Goal: Transaction & Acquisition: Obtain resource

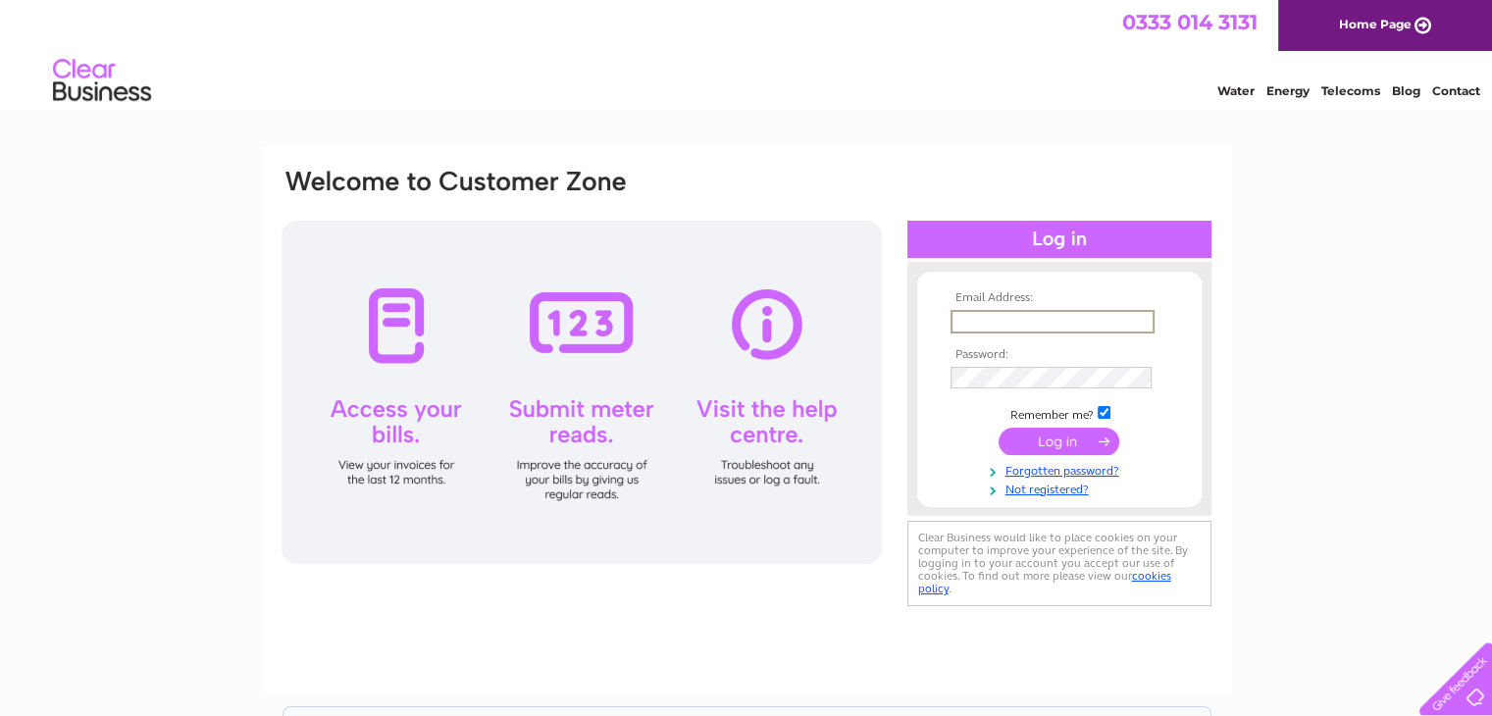
click at [1080, 329] on input "text" at bounding box center [1052, 322] width 204 height 24
click at [984, 320] on input "minhsexpressbusby@gmail.com" at bounding box center [1052, 322] width 204 height 24
type input "mingsexpressbusby@gmail.com"
click at [998, 427] on input "submit" at bounding box center [1058, 440] width 121 height 27
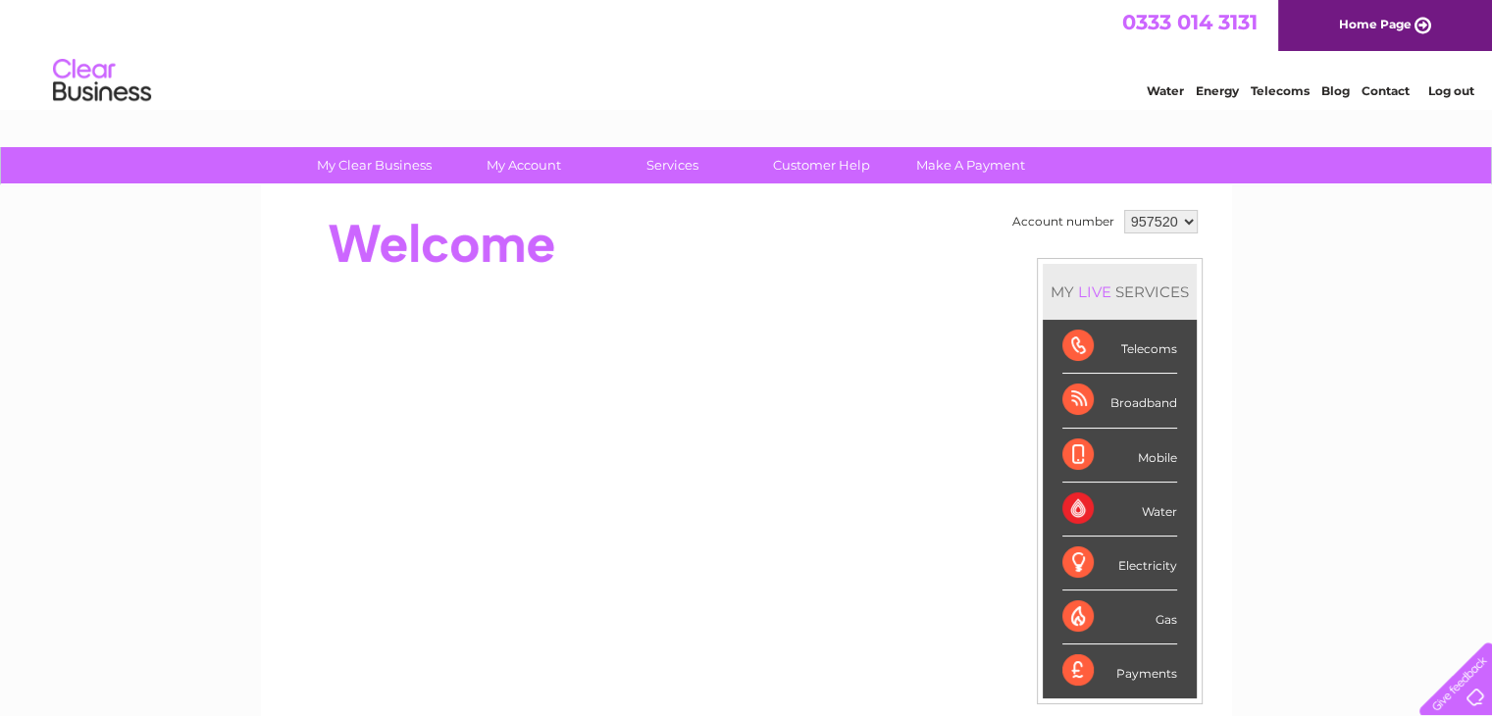
click at [1157, 226] on select "957520" at bounding box center [1161, 222] width 74 height 24
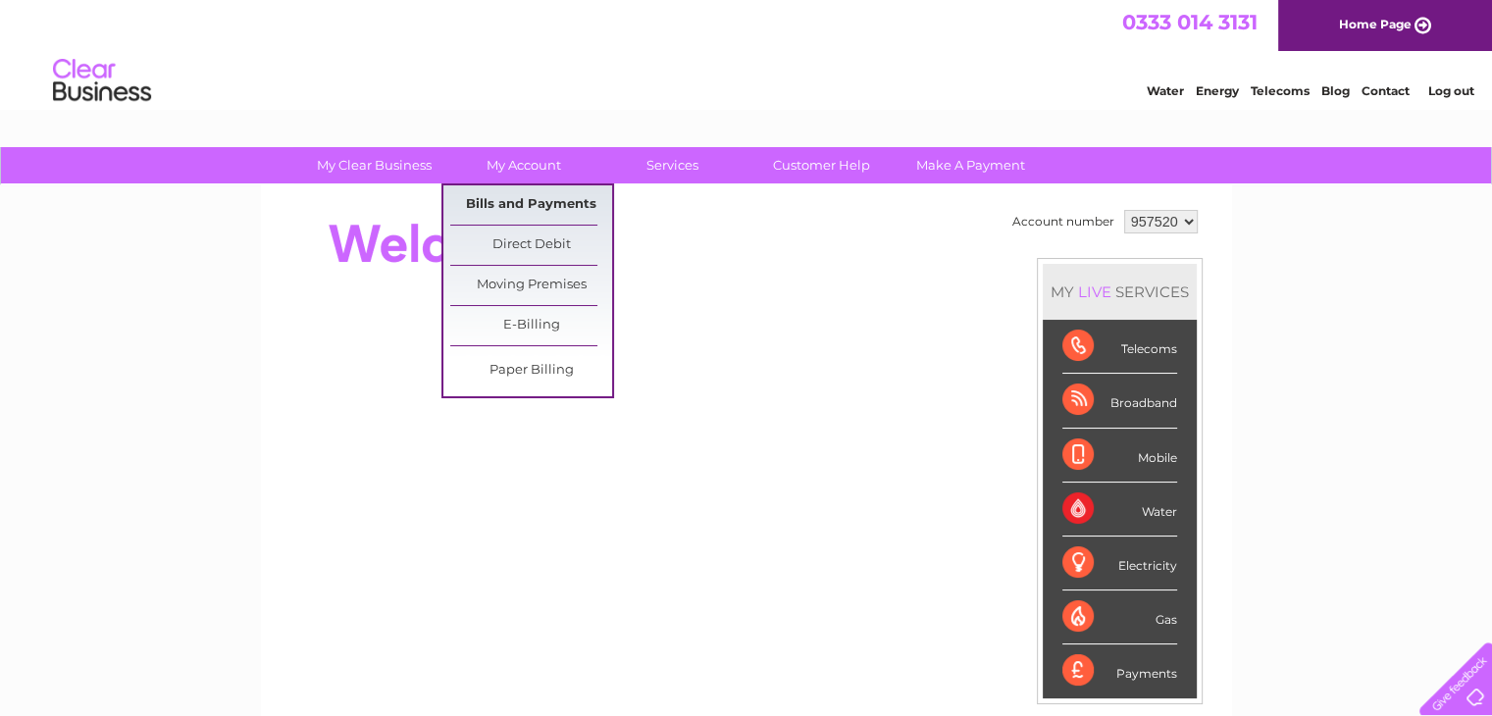
click at [528, 193] on link "Bills and Payments" at bounding box center [531, 204] width 162 height 39
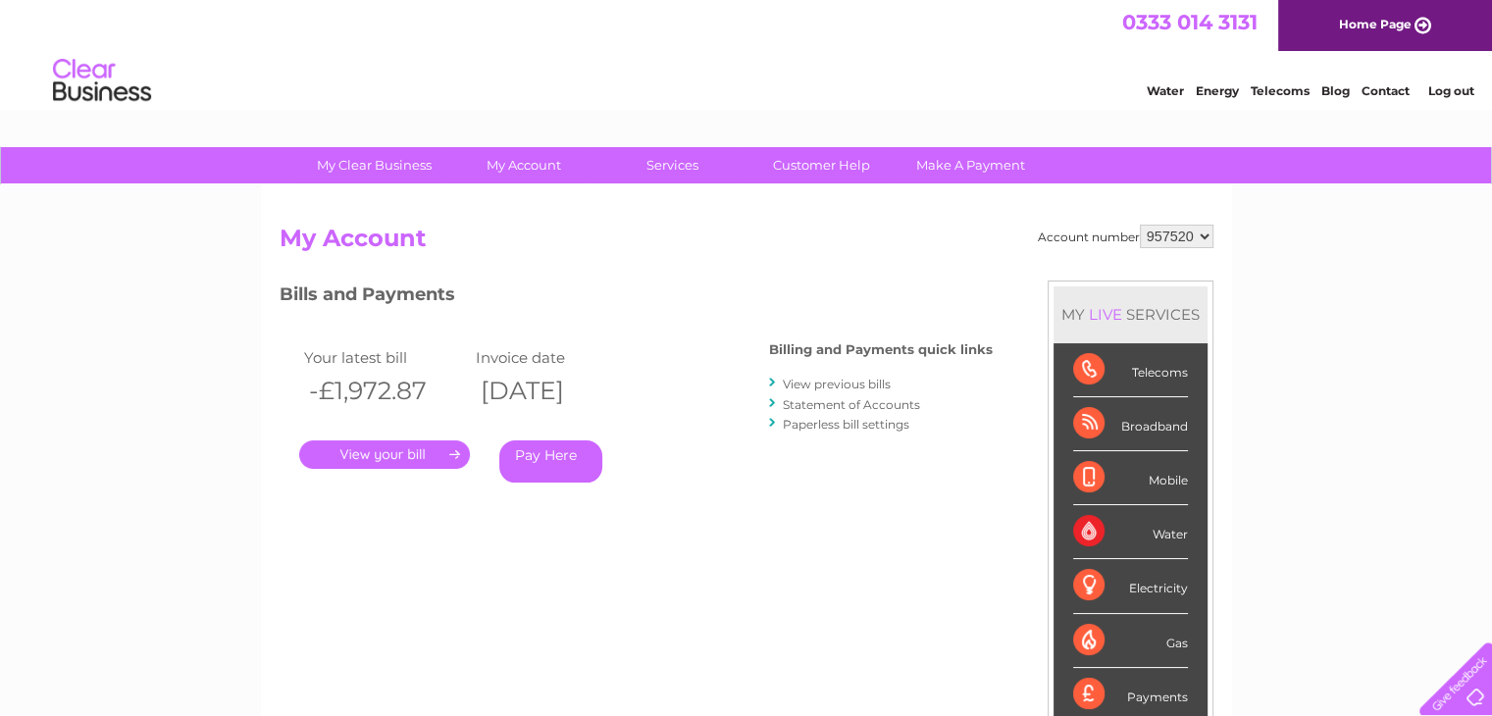
click at [418, 451] on link "." at bounding box center [384, 454] width 171 height 28
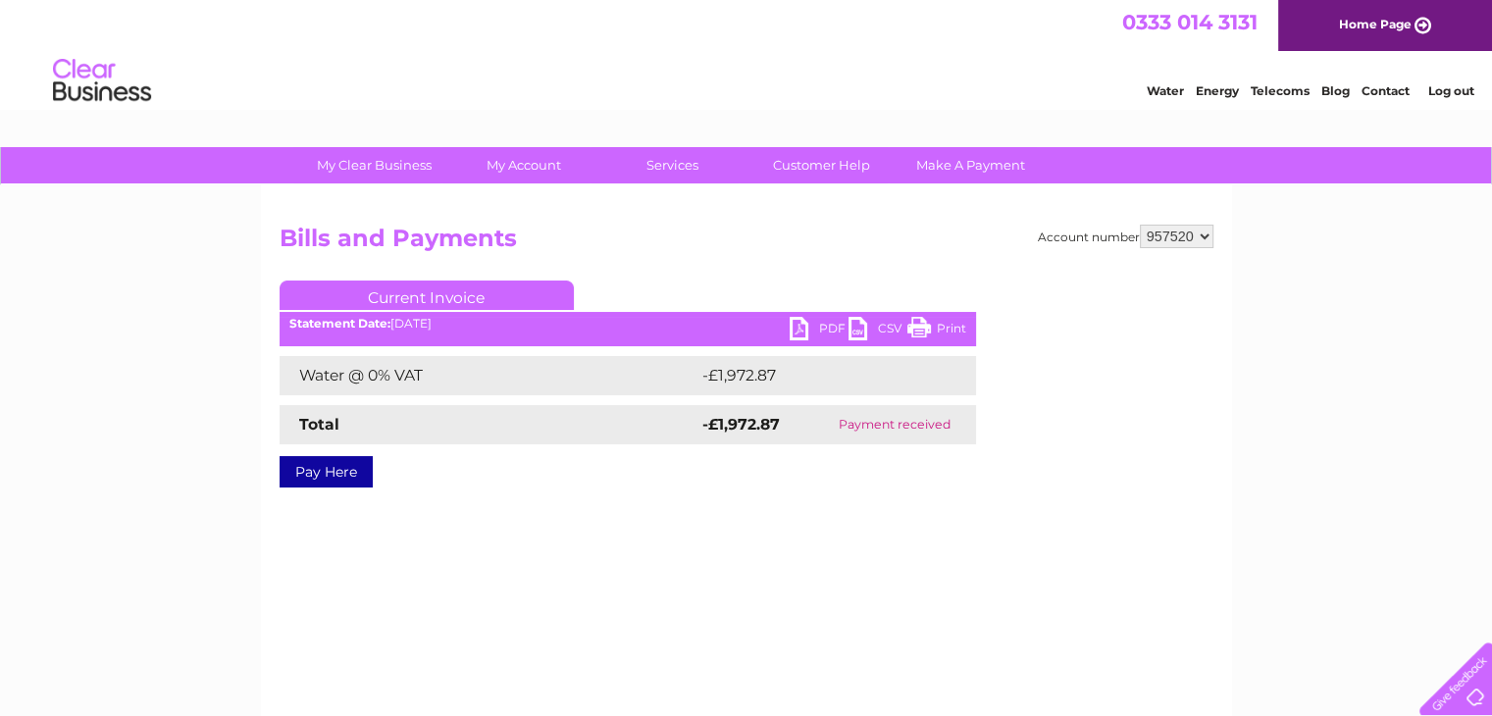
click at [828, 331] on link "PDF" at bounding box center [819, 331] width 59 height 28
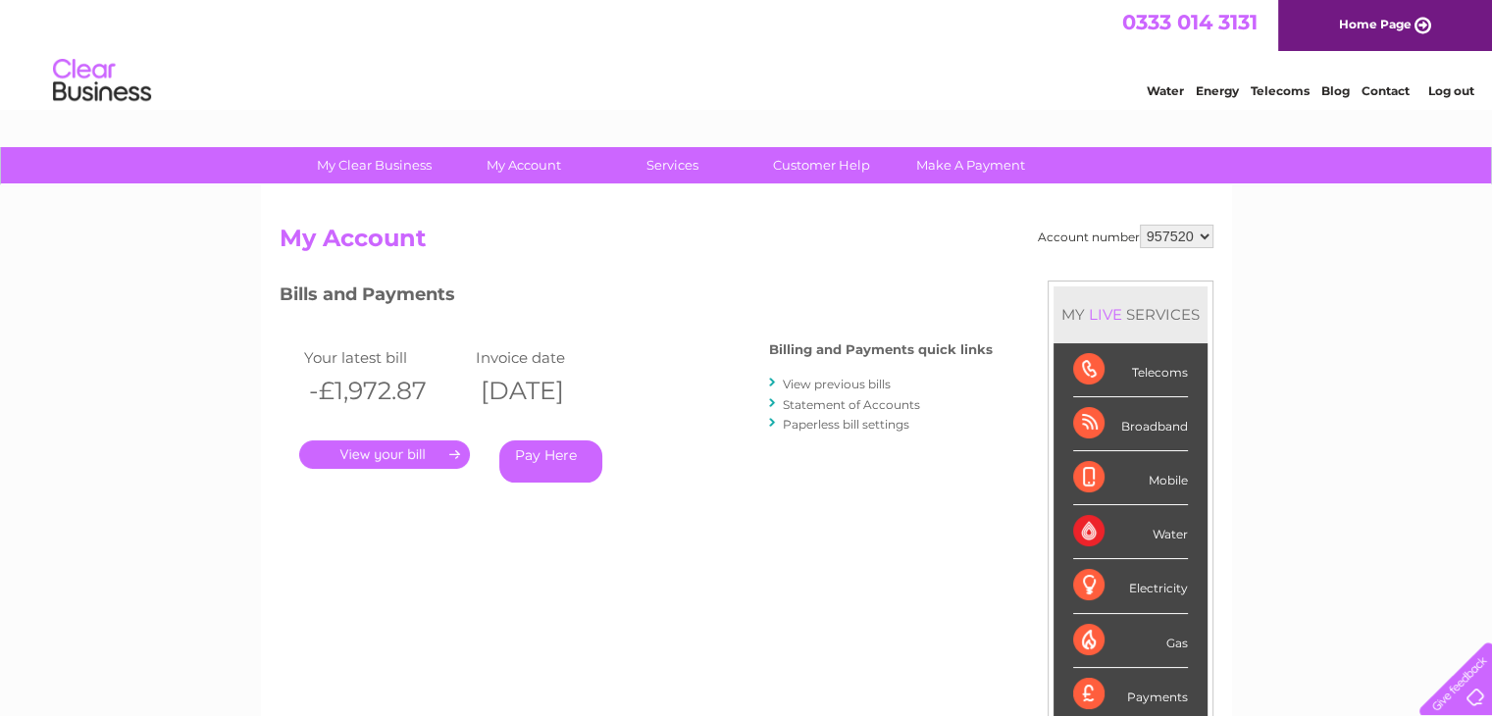
click at [835, 398] on link "Statement of Accounts" at bounding box center [851, 404] width 137 height 15
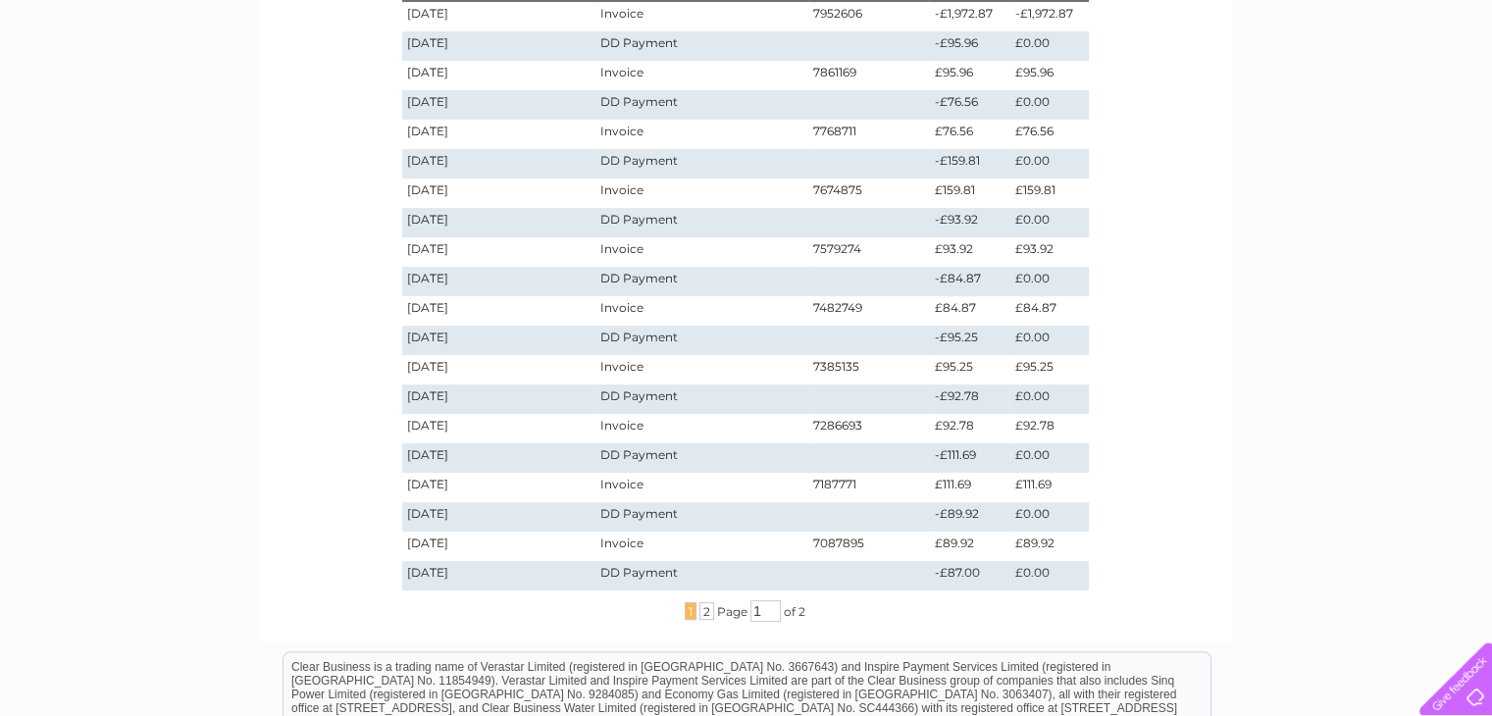
scroll to position [369, 0]
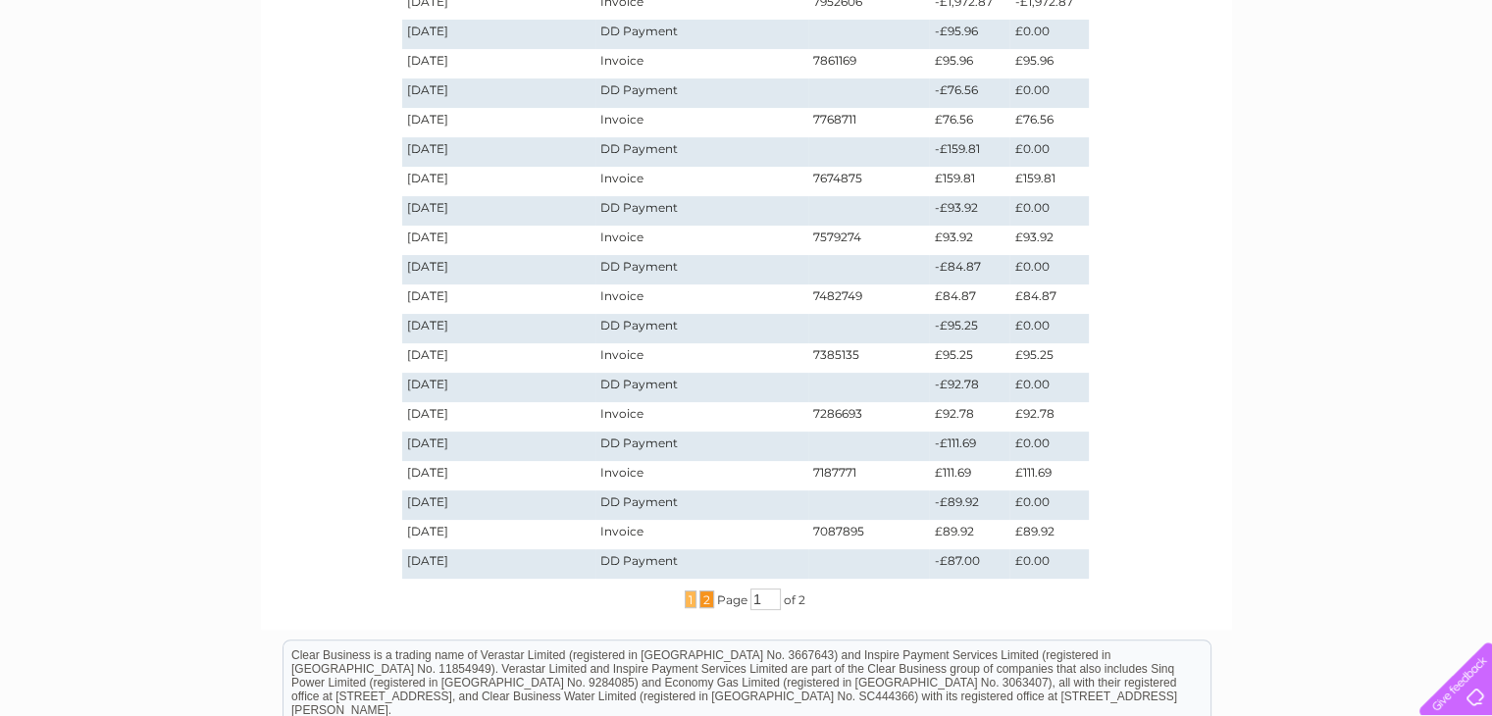
click at [703, 600] on span "2" at bounding box center [706, 599] width 15 height 18
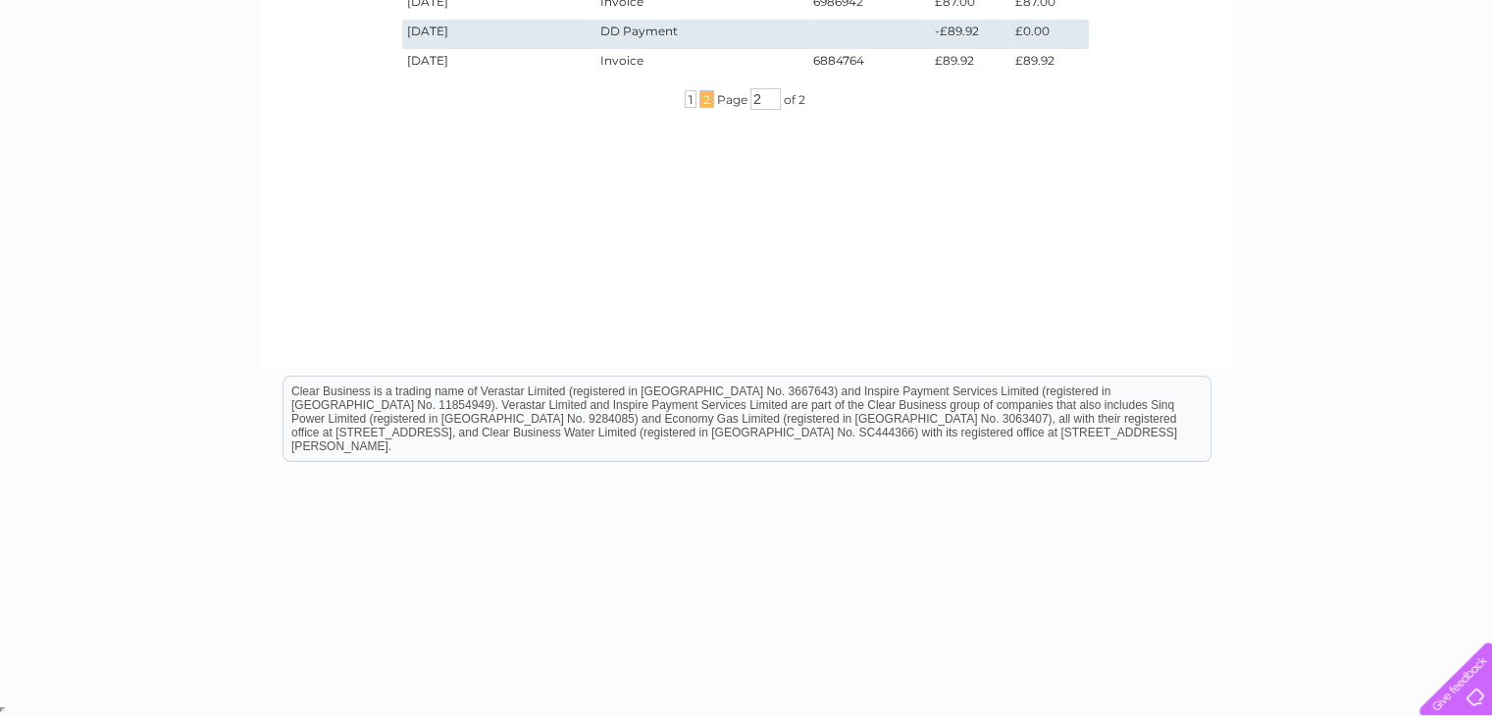
scroll to position [75, 0]
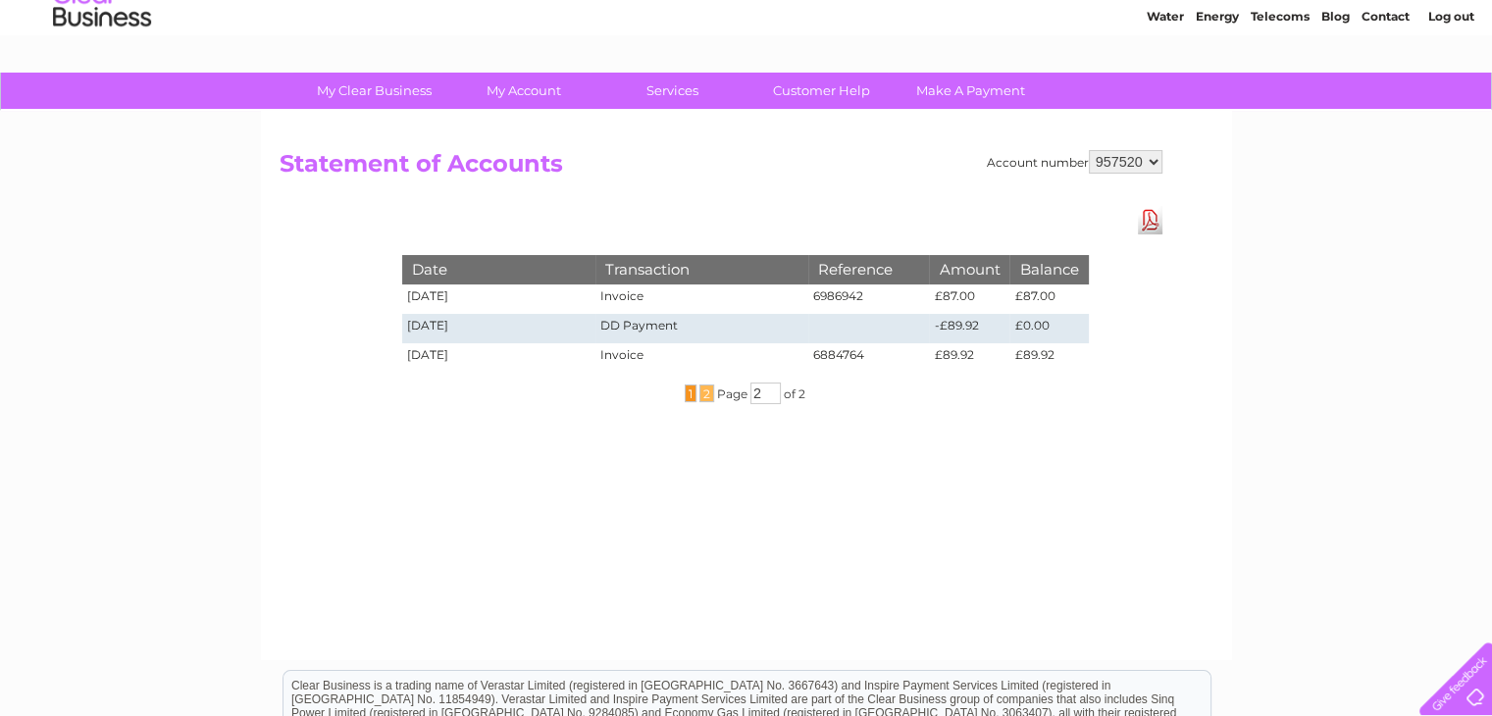
click at [687, 392] on span "1" at bounding box center [691, 393] width 12 height 18
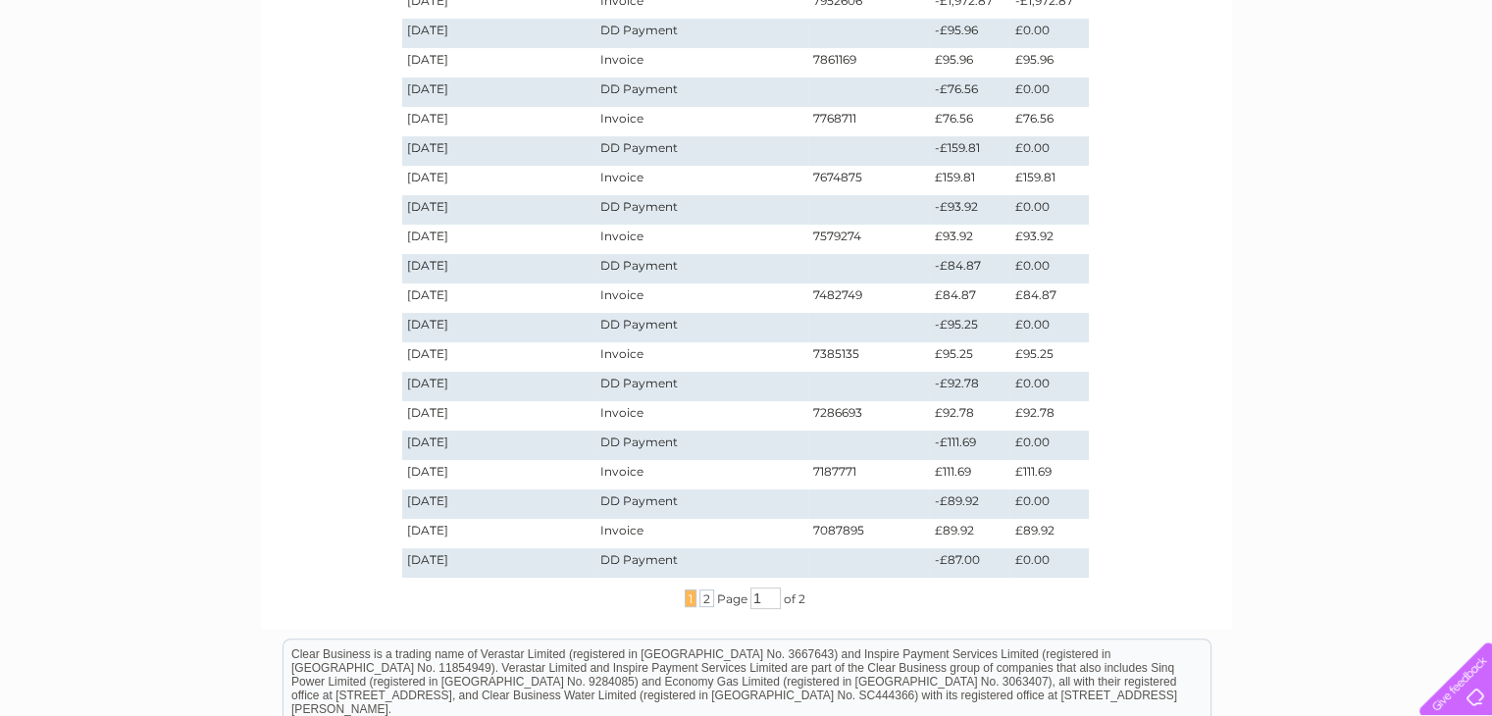
scroll to position [369, 0]
click at [701, 600] on span "2" at bounding box center [706, 599] width 15 height 18
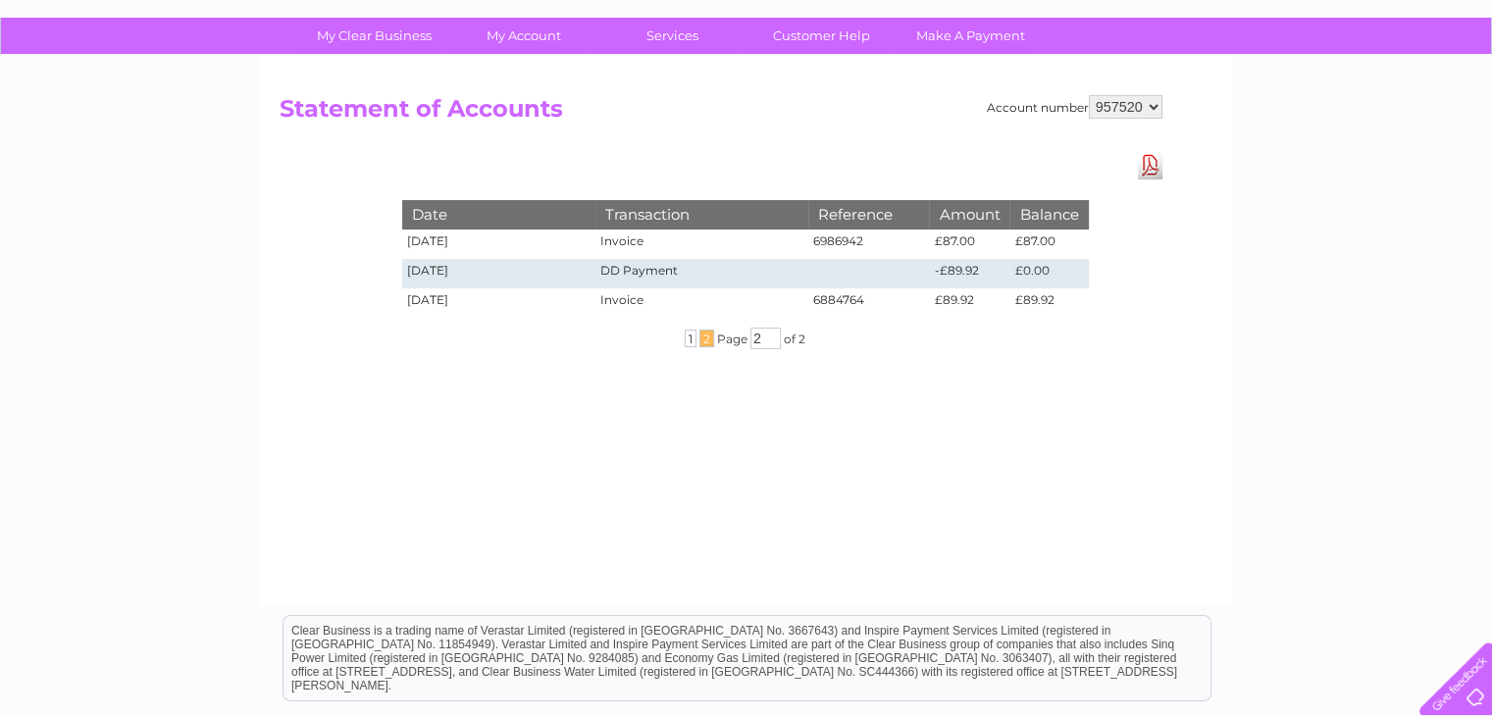
scroll to position [0, 0]
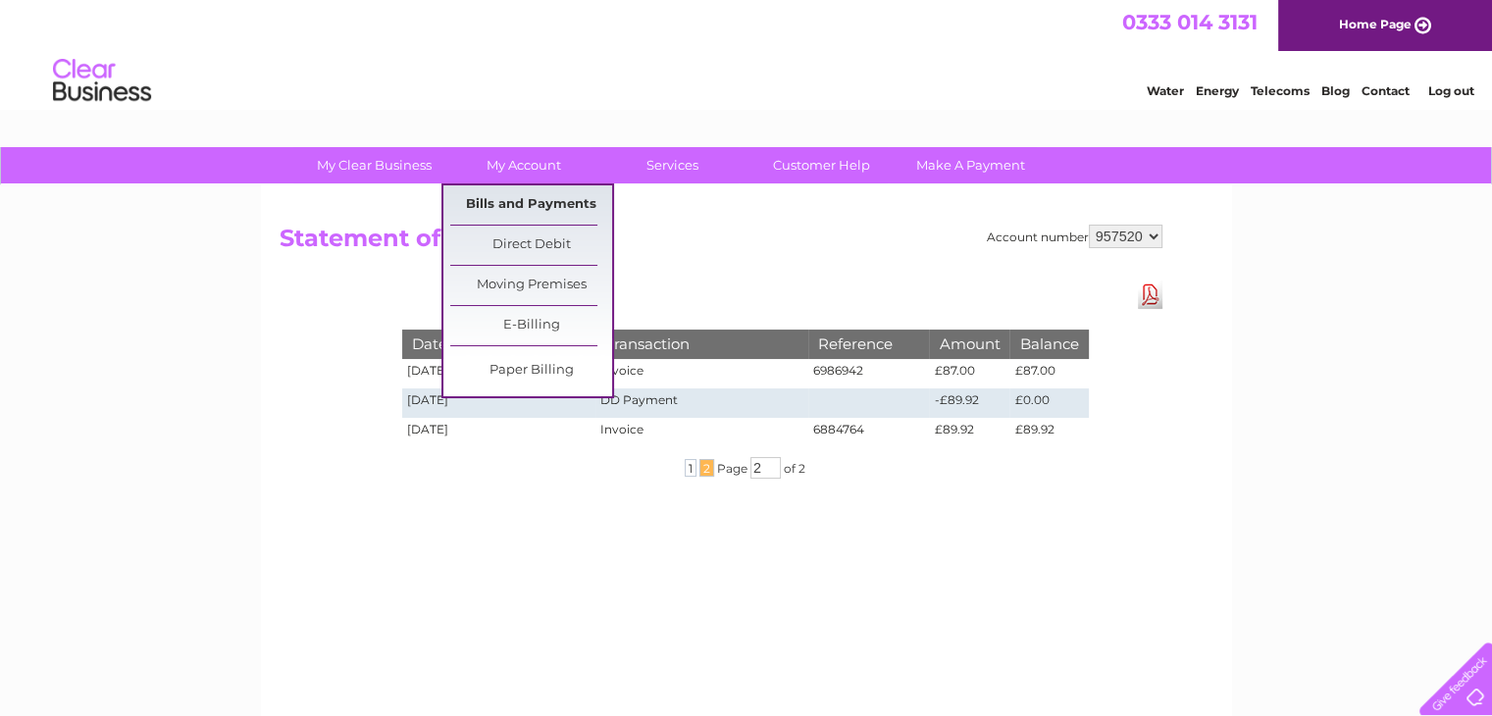
click at [557, 198] on link "Bills and Payments" at bounding box center [531, 204] width 162 height 39
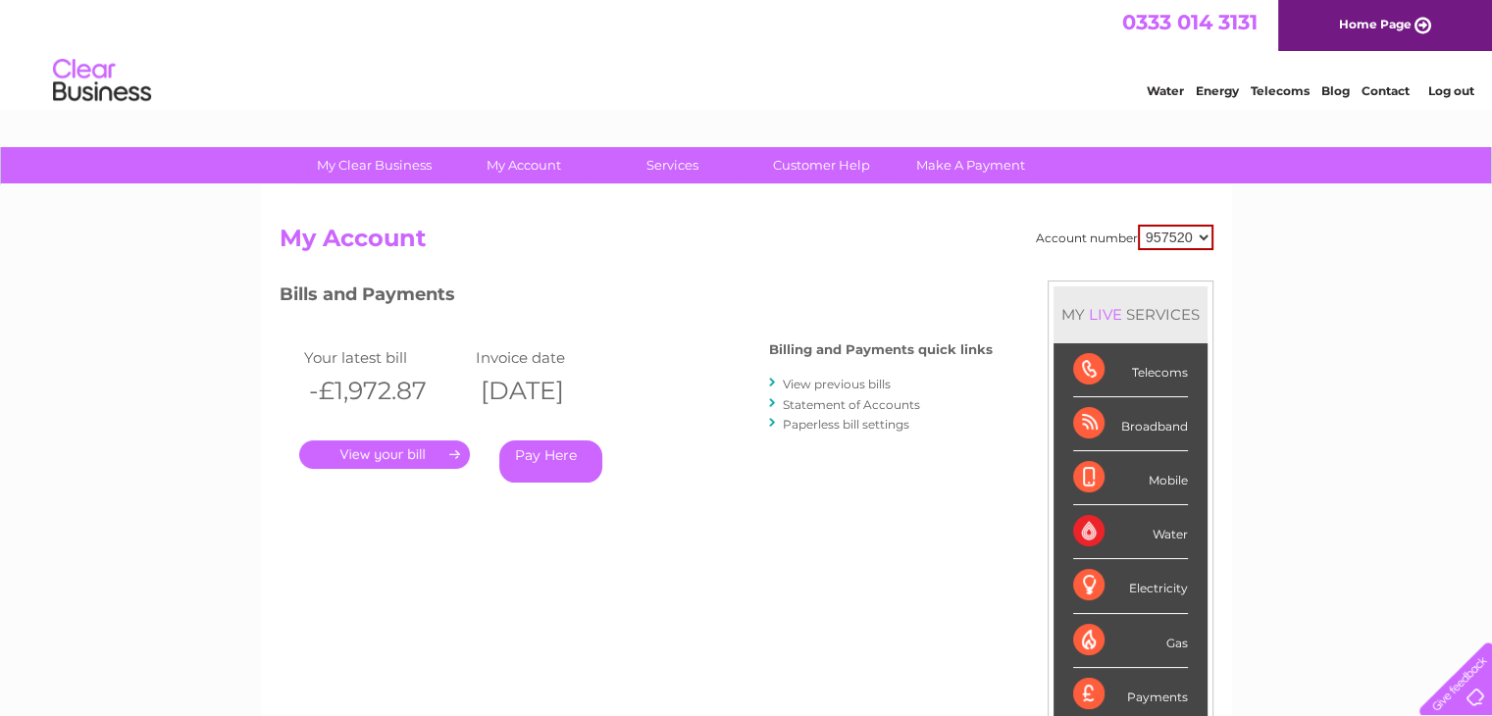
click at [803, 379] on link "View previous bills" at bounding box center [837, 384] width 108 height 15
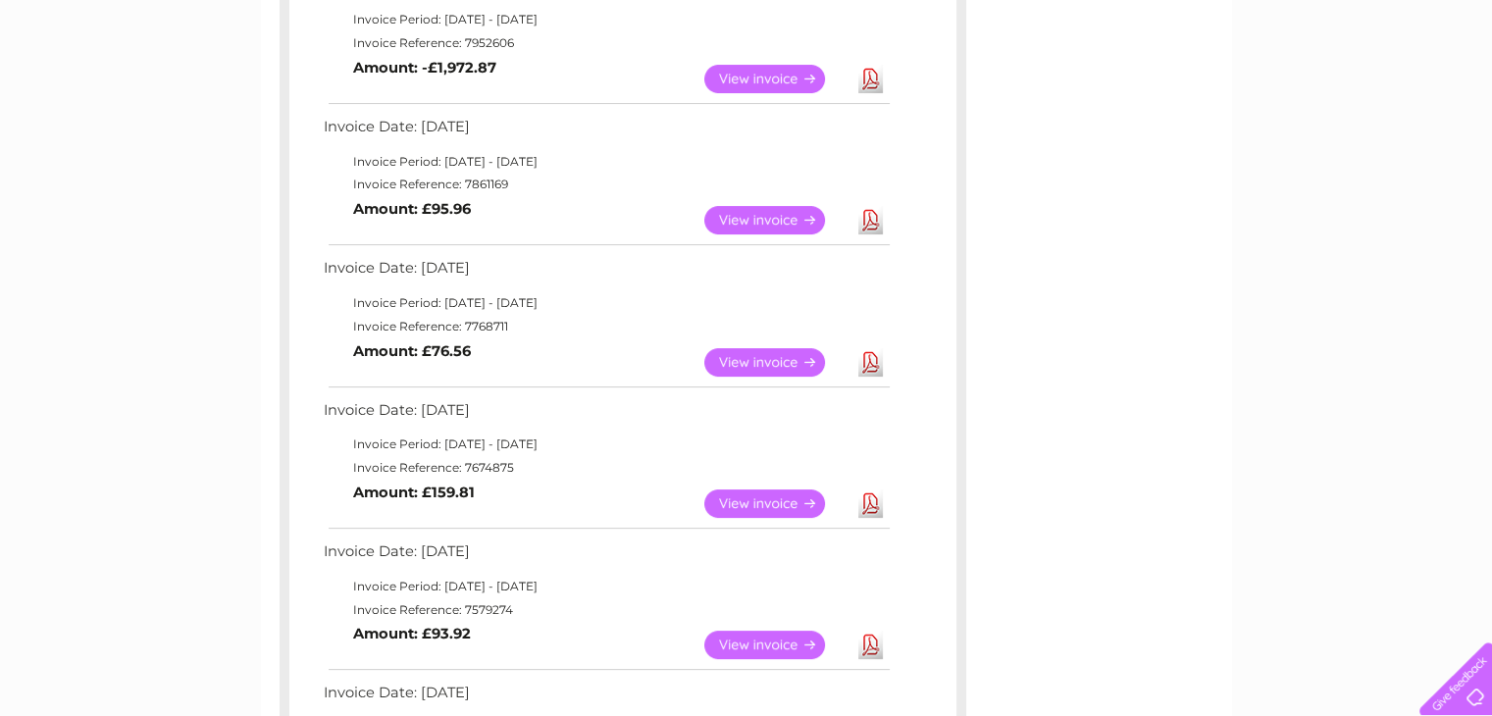
scroll to position [249, 0]
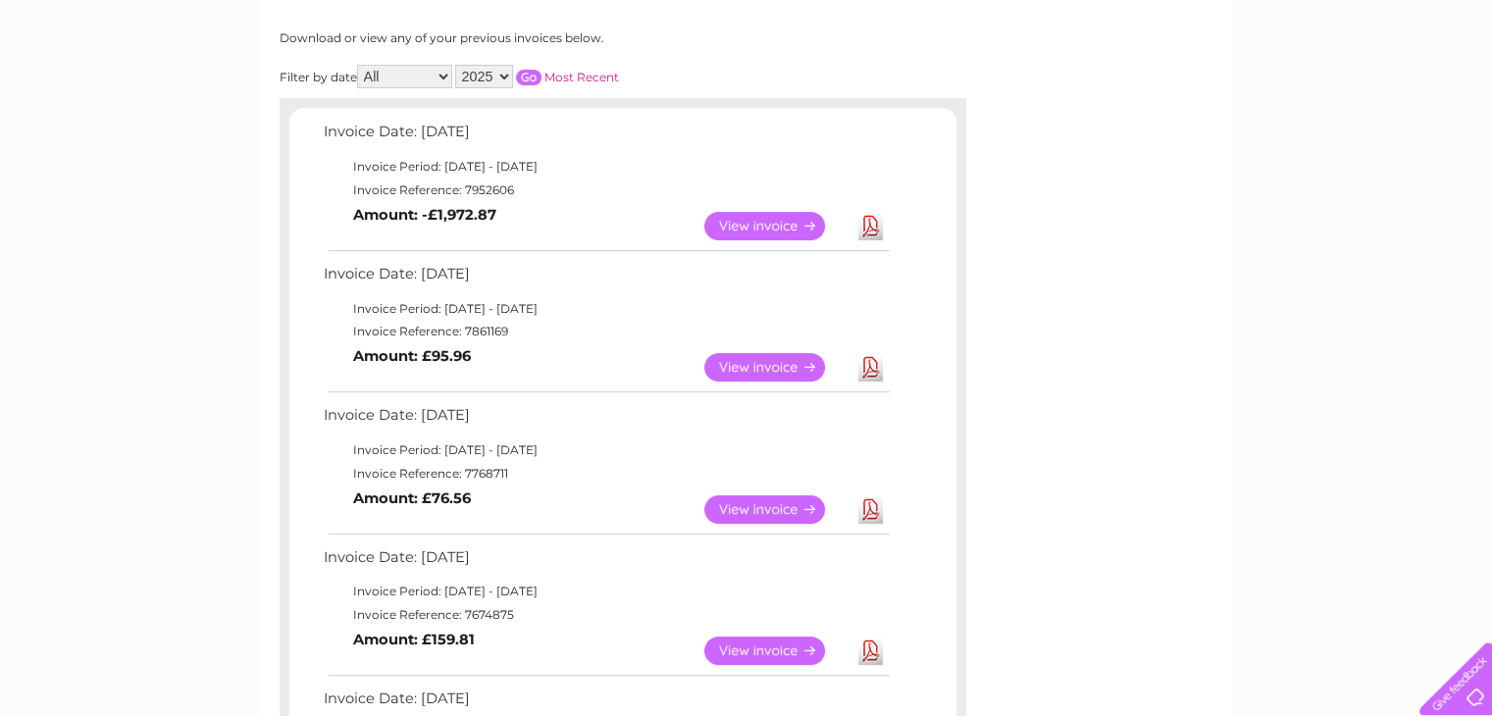
click at [480, 76] on select "2025 2024 2023 2022" at bounding box center [484, 77] width 58 height 24
click at [457, 65] on select "2025 2024 2023 2022" at bounding box center [484, 77] width 58 height 24
click at [535, 75] on input "button" at bounding box center [528, 78] width 25 height 16
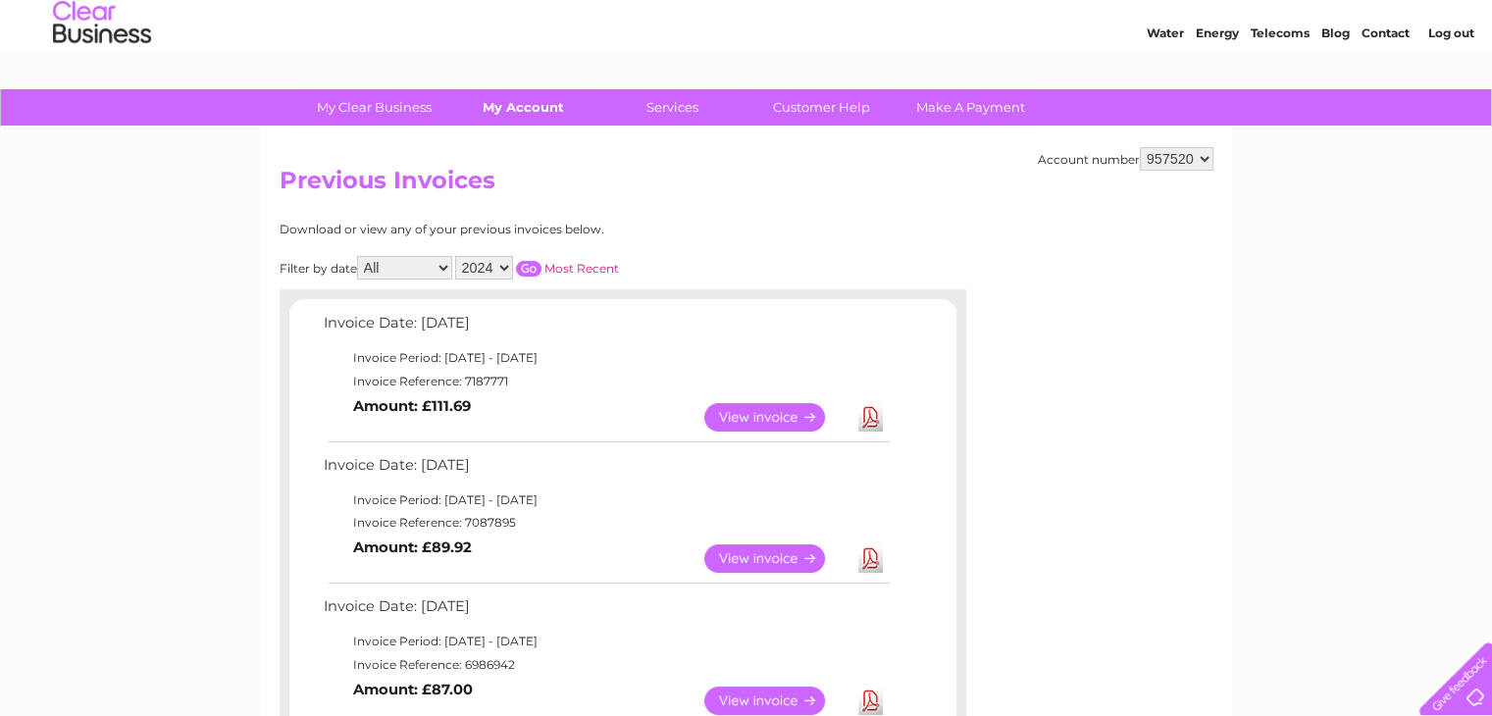
scroll to position [53, 0]
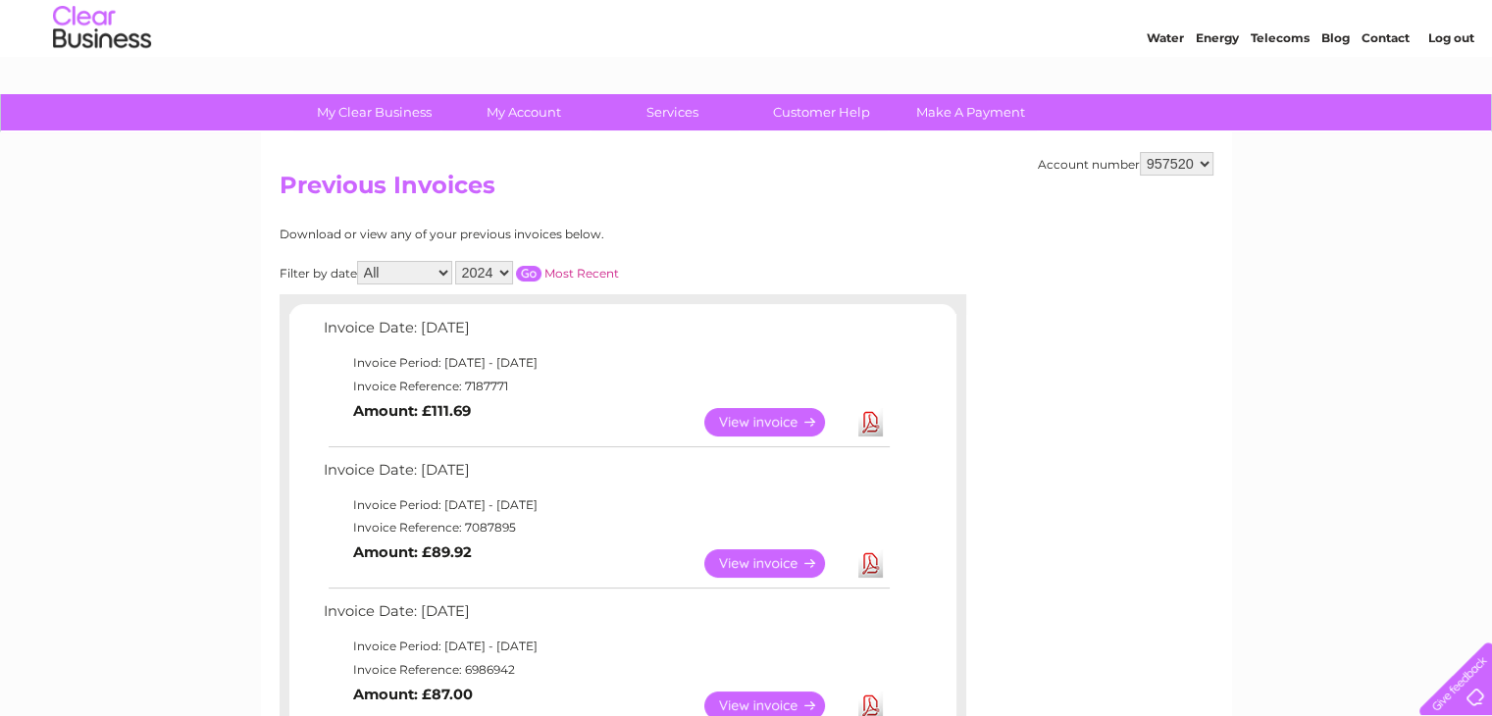
click at [506, 265] on select "2025 2024 2023 2022" at bounding box center [484, 273] width 58 height 24
click at [457, 261] on select "2025 2024 2023 2022" at bounding box center [484, 273] width 58 height 24
click at [519, 268] on input "button" at bounding box center [528, 274] width 25 height 16
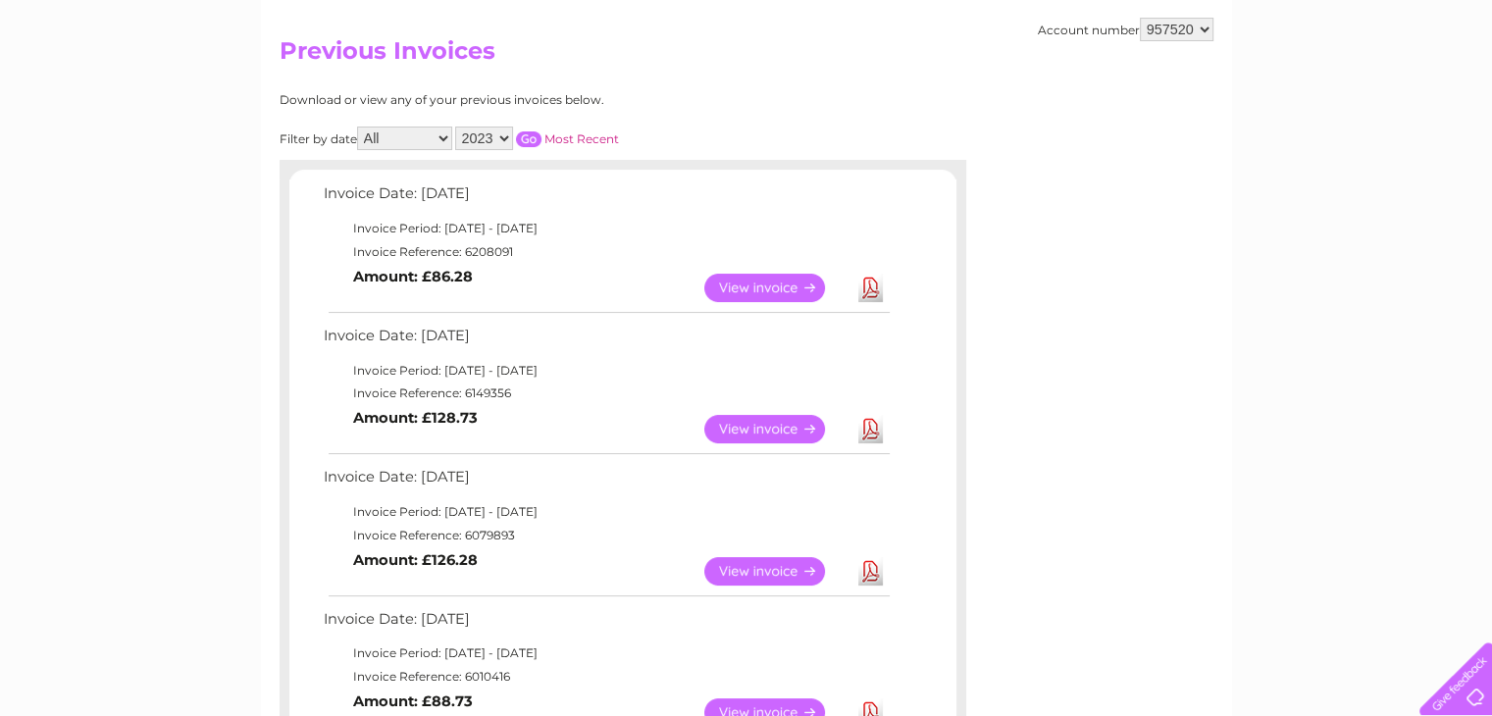
scroll to position [158, 0]
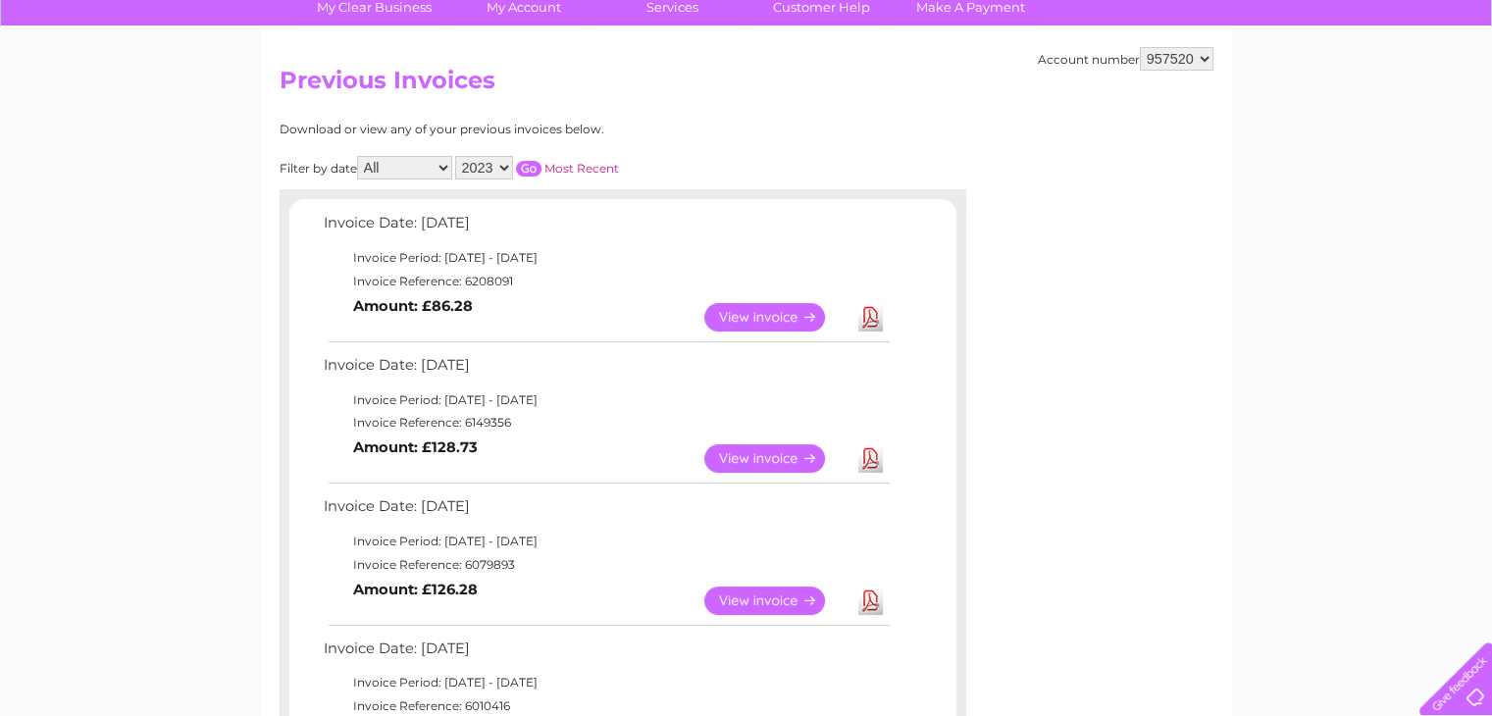
click at [487, 168] on select "2025 2024 2023 2022" at bounding box center [484, 168] width 58 height 24
select select "2022"
click at [457, 156] on select "2025 2024 2023 2022" at bounding box center [484, 168] width 58 height 24
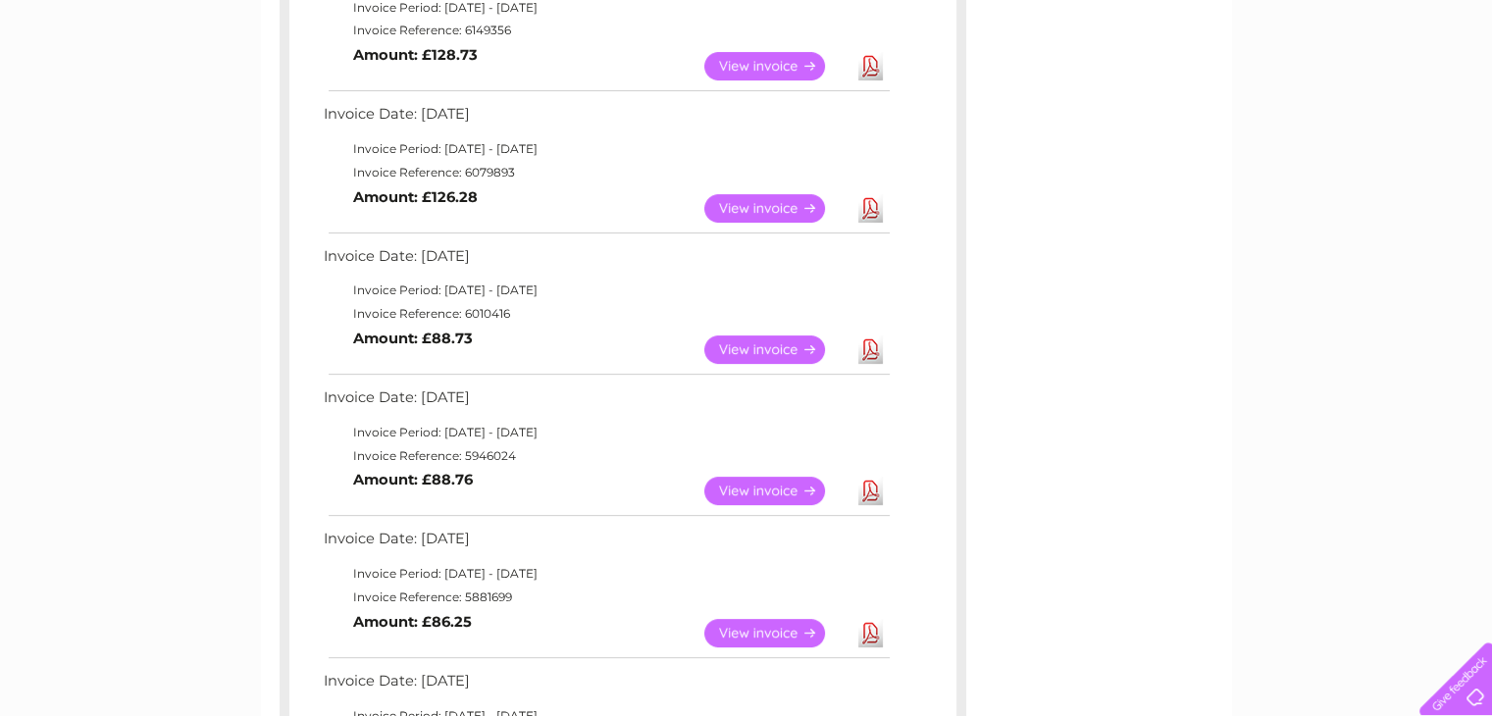
scroll to position [0, 0]
